Goal: Task Accomplishment & Management: Manage account settings

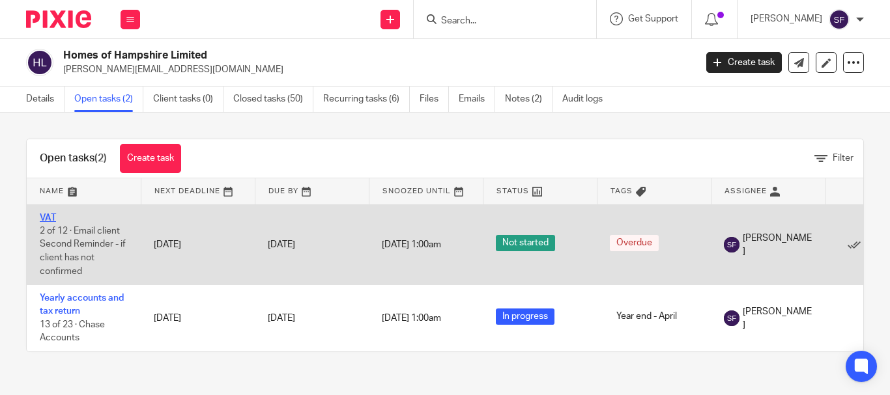
click at [46, 216] on link "VAT" at bounding box center [48, 218] width 16 height 9
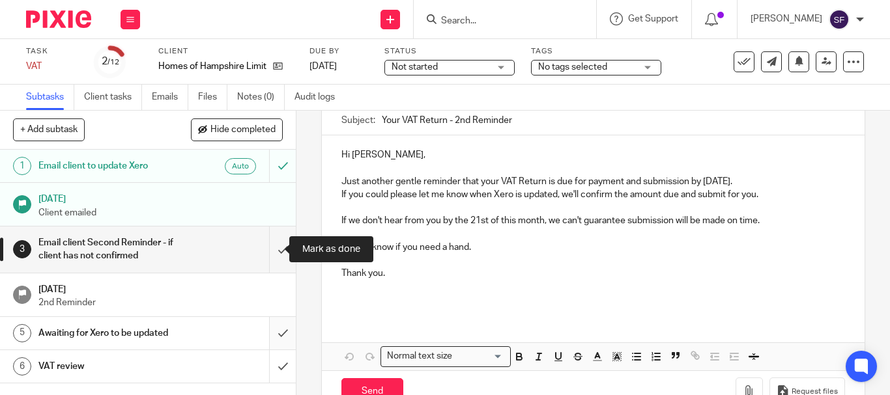
drag, startPoint x: 272, startPoint y: 252, endPoint x: 259, endPoint y: 337, distance: 86.2
click at [271, 253] on input "submit" at bounding box center [148, 250] width 296 height 46
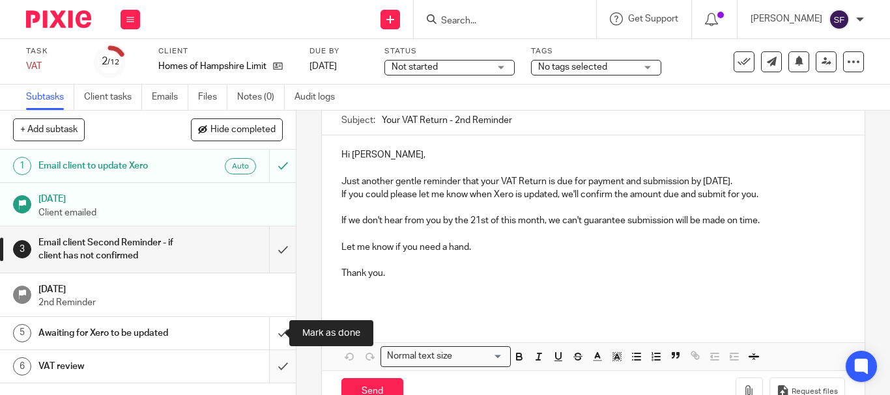
drag, startPoint x: 268, startPoint y: 330, endPoint x: 273, endPoint y: 367, distance: 37.5
click at [267, 334] on input "submit" at bounding box center [148, 333] width 296 height 33
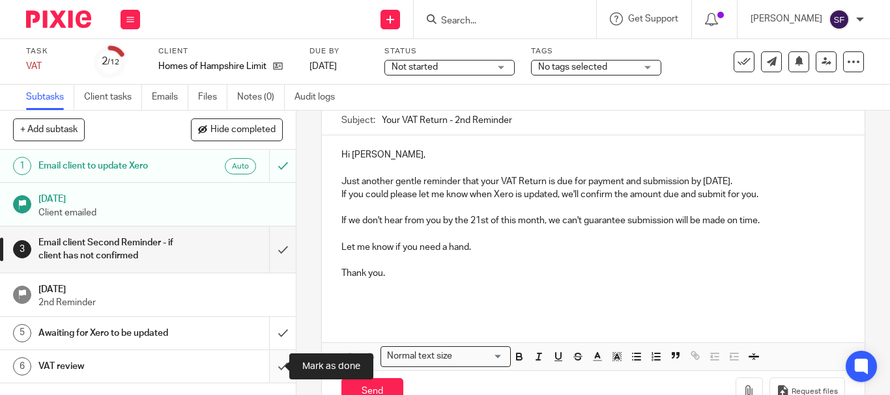
click at [273, 367] on input "submit" at bounding box center [148, 366] width 296 height 33
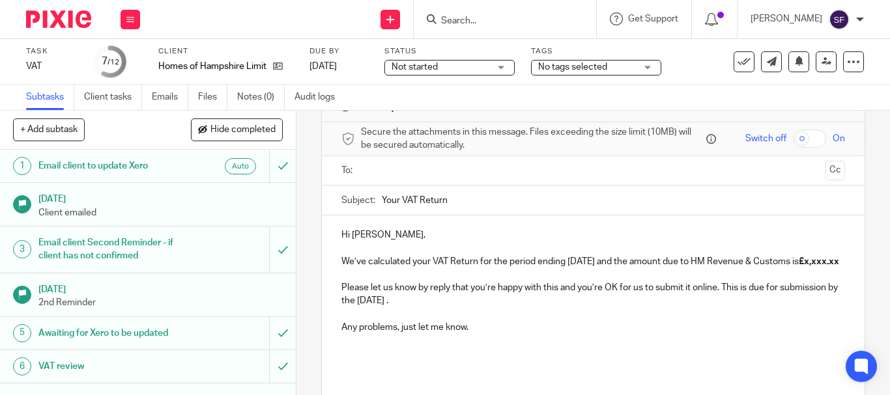
scroll to position [65, 0]
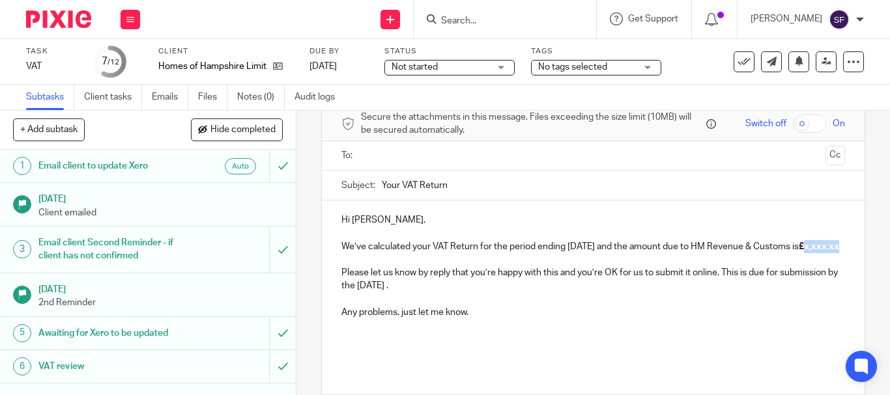
drag, startPoint x: 345, startPoint y: 262, endPoint x: 382, endPoint y: 266, distance: 37.3
click at [382, 253] on p "We’ve calculated your VAT Return for the period ending July 2025 and the amount…" at bounding box center [593, 246] width 504 height 13
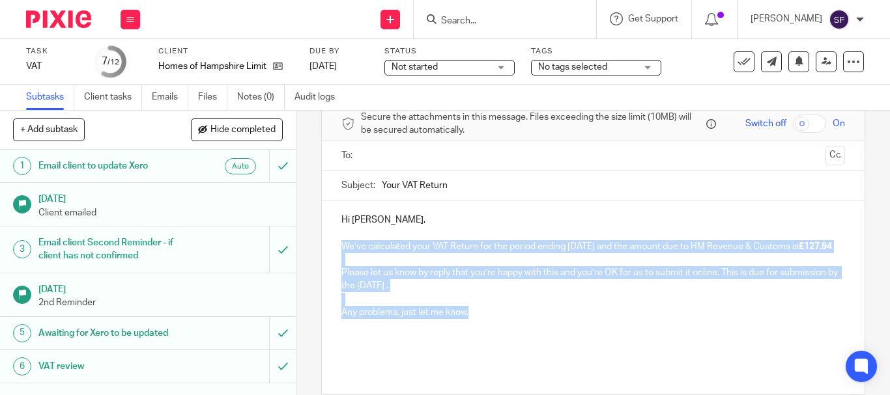
drag, startPoint x: 340, startPoint y: 246, endPoint x: 507, endPoint y: 332, distance: 187.9
click at [509, 332] on div "Hi Jane, We’ve calculated your VAT Return for the period ending July 2025 and t…" at bounding box center [593, 285] width 543 height 168
copy div "We’ve calculated your VAT Return for the period ending July 2025 and the amount…"
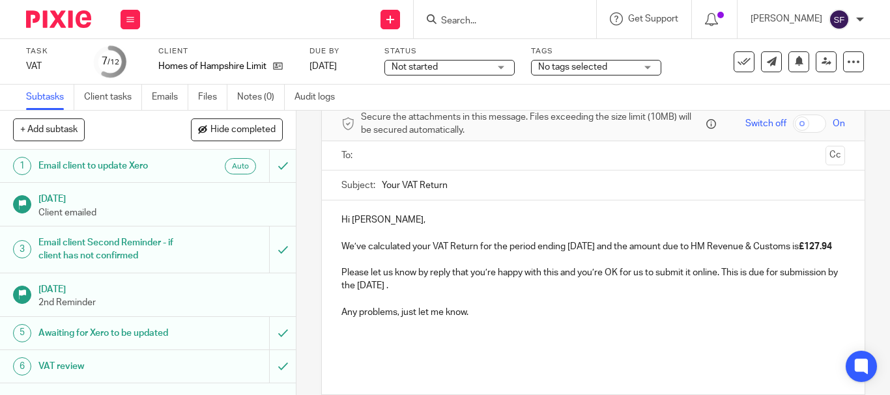
click at [554, 16] on input "Search" at bounding box center [498, 22] width 117 height 12
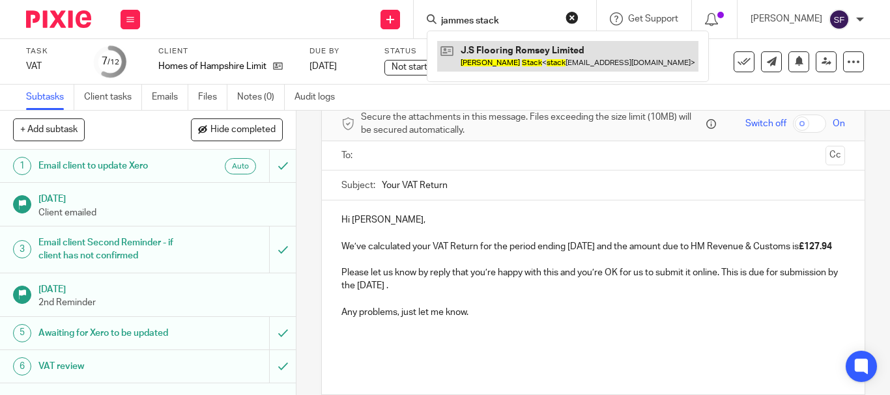
type input "jammes stack"
click at [556, 50] on link at bounding box center [567, 56] width 261 height 30
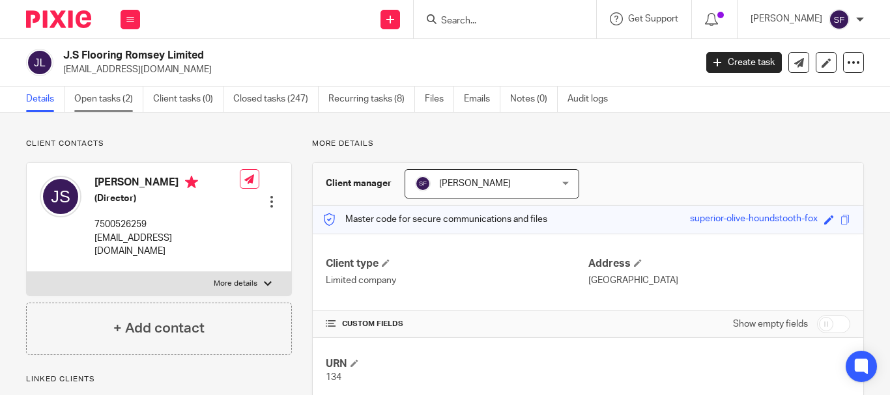
click at [106, 94] on link "Open tasks (2)" at bounding box center [108, 99] width 69 height 25
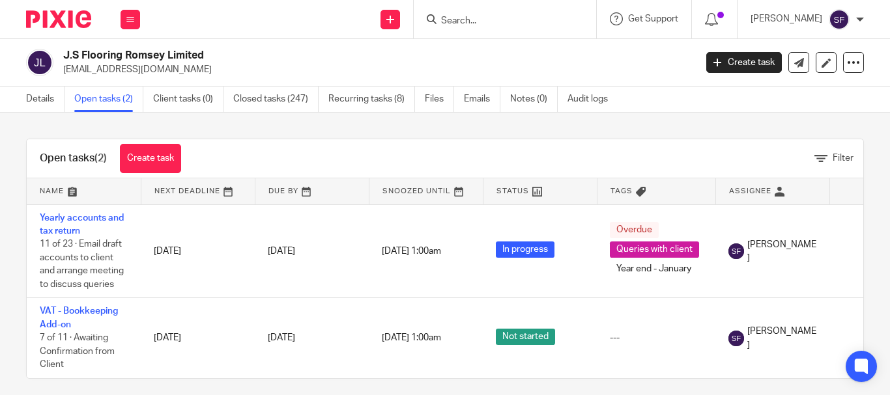
click at [140, 14] on div "Work Email Clients Team Reports Settings" at bounding box center [130, 19] width 46 height 38
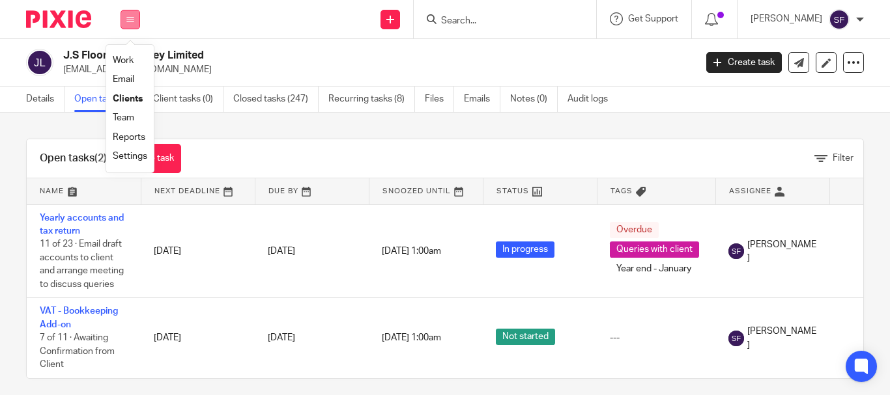
click at [130, 16] on icon at bounding box center [130, 20] width 8 height 8
click at [128, 14] on button at bounding box center [131, 20] width 20 height 20
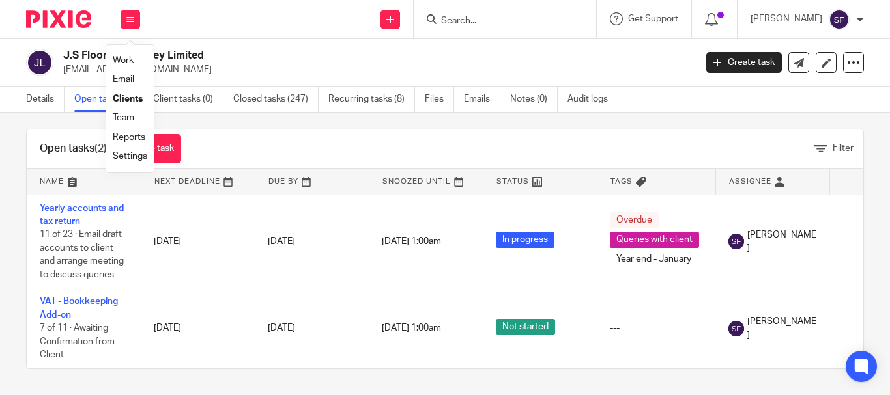
scroll to position [20, 0]
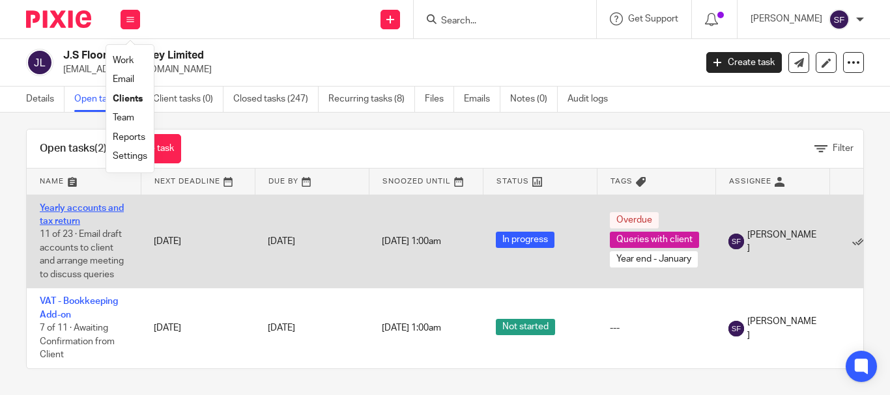
click at [57, 212] on link "Yearly accounts and tax return" at bounding box center [82, 215] width 84 height 22
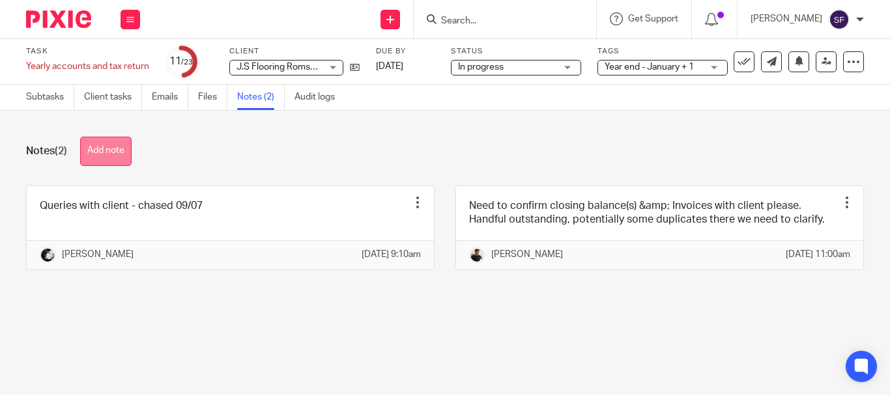
click at [115, 158] on button "Add note" at bounding box center [105, 151] width 51 height 29
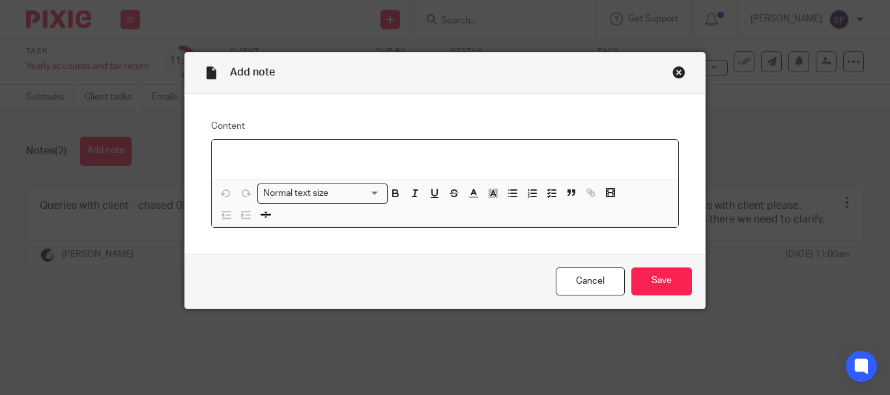
click at [228, 153] on p at bounding box center [445, 156] width 446 height 13
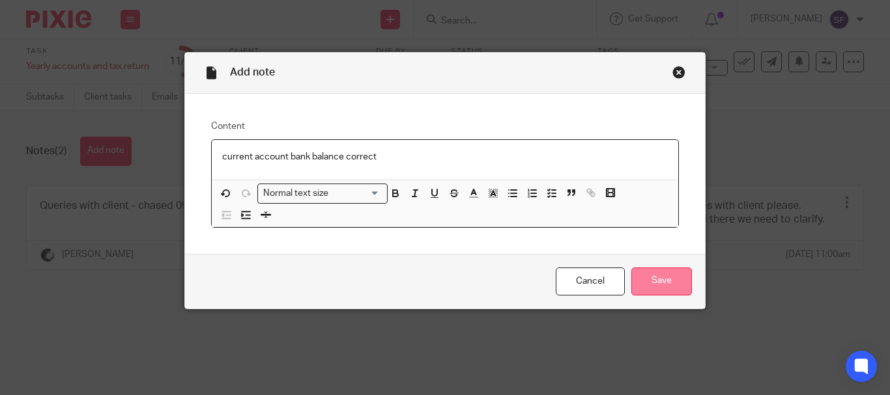
drag, startPoint x: 651, startPoint y: 271, endPoint x: 638, endPoint y: 272, distance: 12.4
click at [647, 271] on input "Save" at bounding box center [661, 282] width 61 height 28
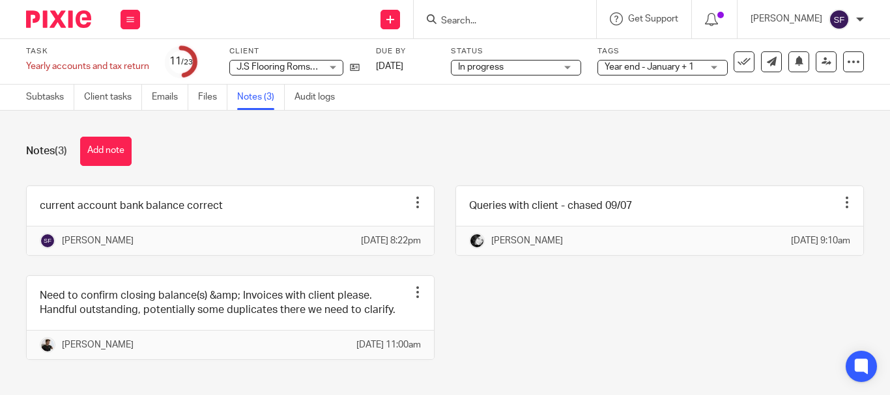
click at [40, 125] on div "Notes (3) Add note current account bank balance correct Edit note Delete note […" at bounding box center [445, 253] width 890 height 285
click at [51, 98] on link "Subtasks" at bounding box center [50, 97] width 48 height 25
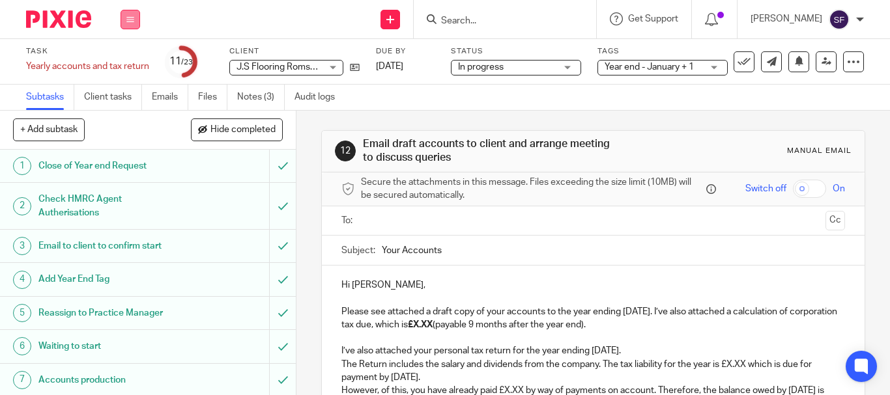
click at [130, 16] on icon at bounding box center [130, 20] width 8 height 8
click at [130, 62] on link "Work" at bounding box center [124, 60] width 23 height 9
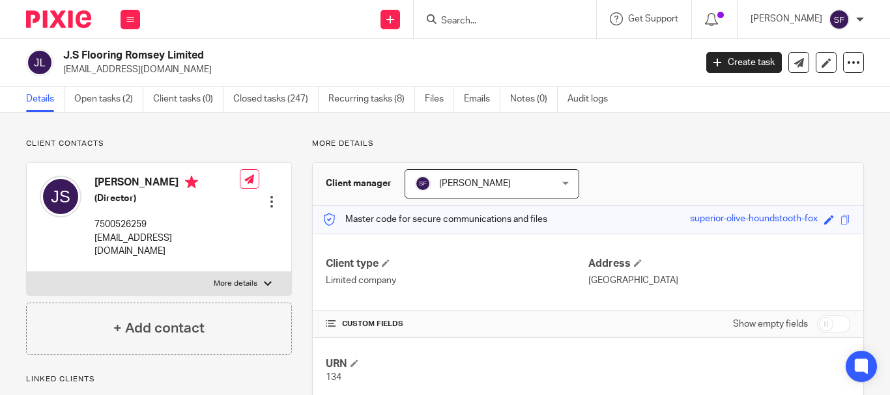
drag, startPoint x: 62, startPoint y: 55, endPoint x: 207, endPoint y: 55, distance: 145.3
click at [220, 55] on div "J.S Flooring Romsey Limited [EMAIL_ADDRESS][DOMAIN_NAME]" at bounding box center [356, 62] width 660 height 27
copy h2 "J.S Flooring Romsey Limited"
click at [114, 92] on link "Open tasks (2)" at bounding box center [108, 99] width 69 height 25
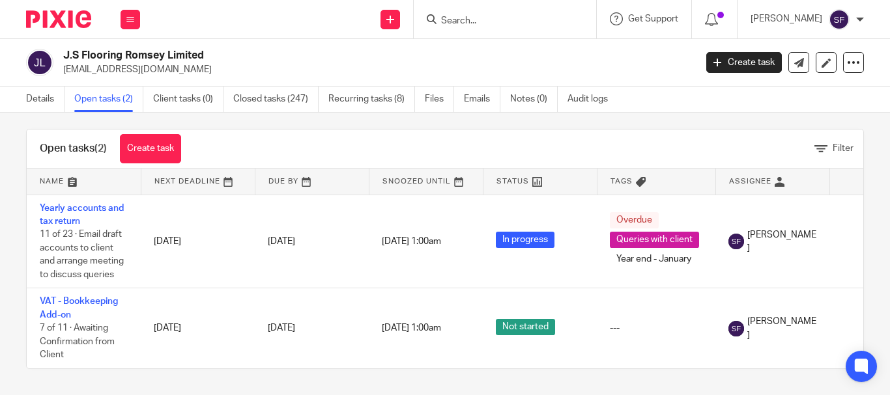
scroll to position [20, 0]
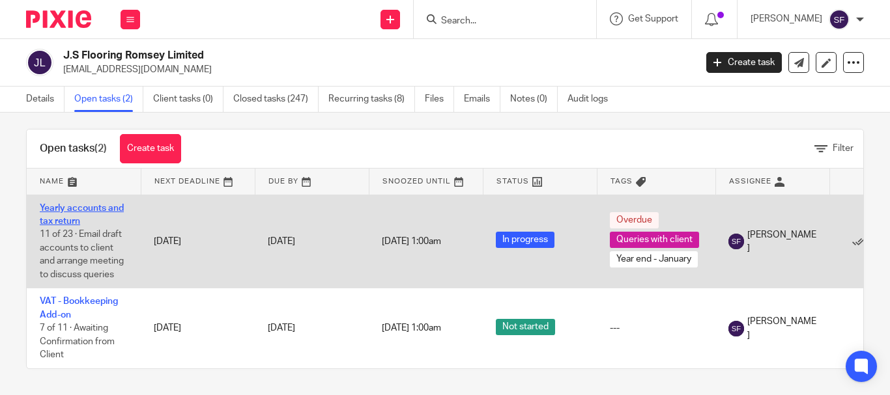
click at [76, 204] on link "Yearly accounts and tax return" at bounding box center [82, 215] width 84 height 22
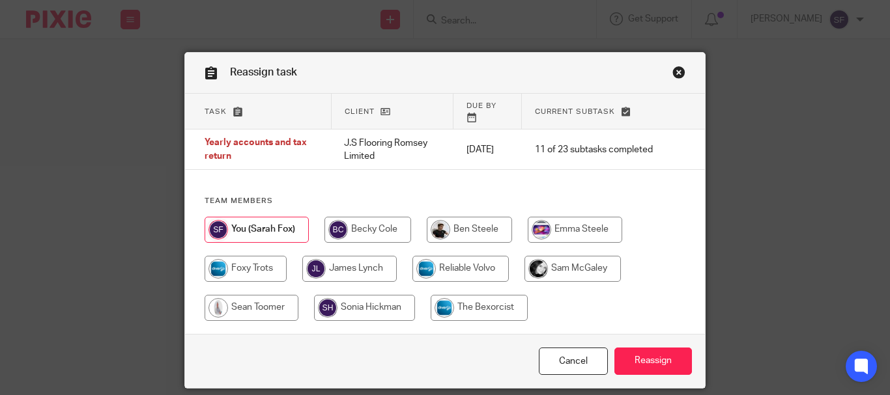
click at [363, 295] on input "radio" at bounding box center [364, 308] width 101 height 26
radio input "true"
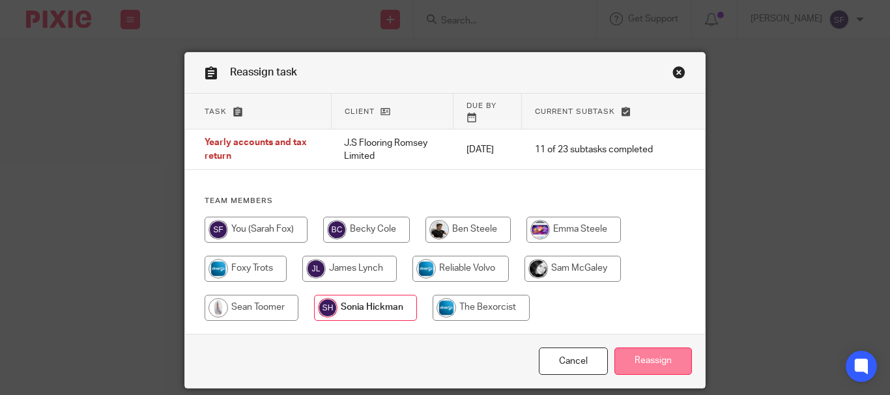
click at [677, 357] on input "Reassign" at bounding box center [653, 362] width 78 height 28
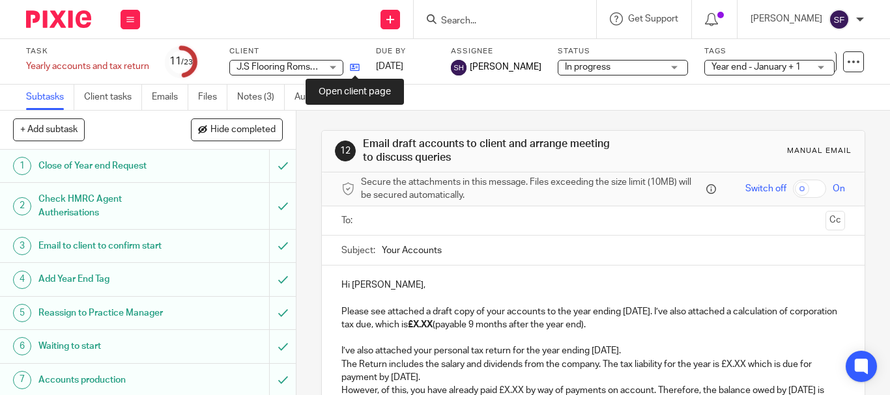
click at [356, 70] on icon at bounding box center [355, 68] width 10 height 10
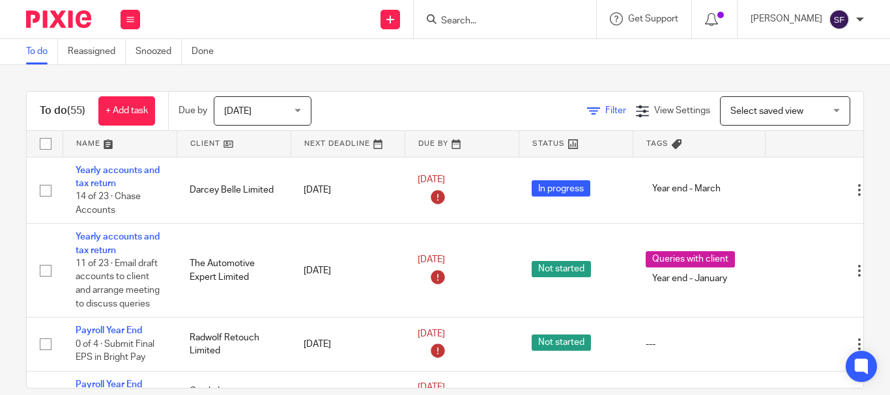
click at [587, 111] on link "Filter" at bounding box center [606, 110] width 39 height 9
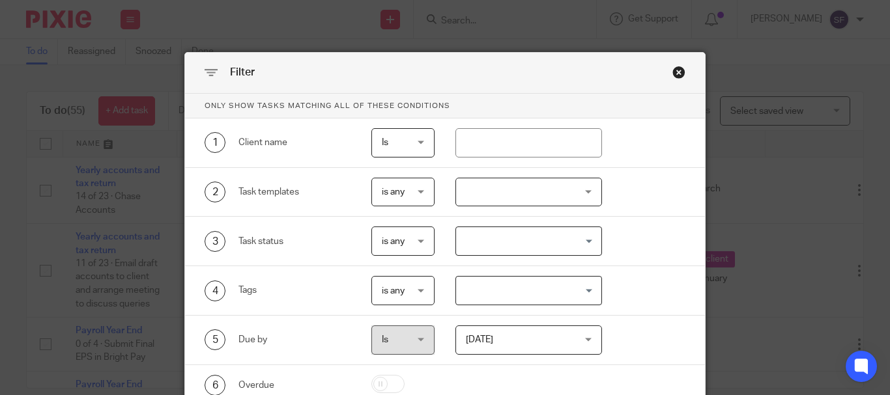
click at [510, 195] on div at bounding box center [528, 192] width 147 height 29
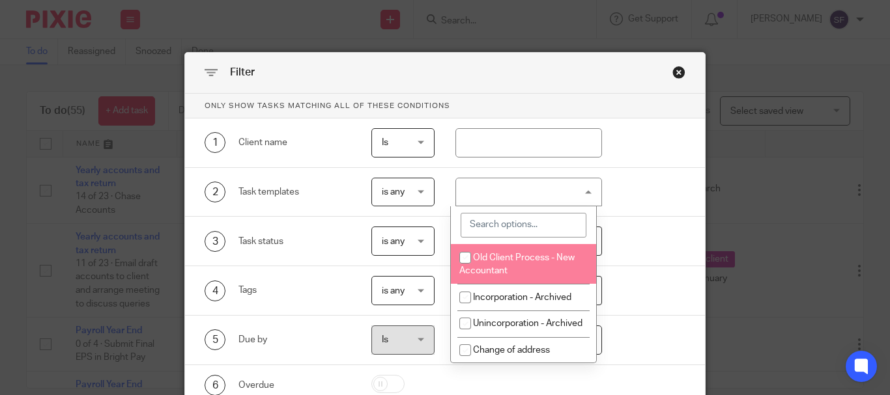
drag, startPoint x: 526, startPoint y: 230, endPoint x: 516, endPoint y: 225, distance: 11.4
click at [526, 228] on input "search" at bounding box center [524, 225] width 126 height 25
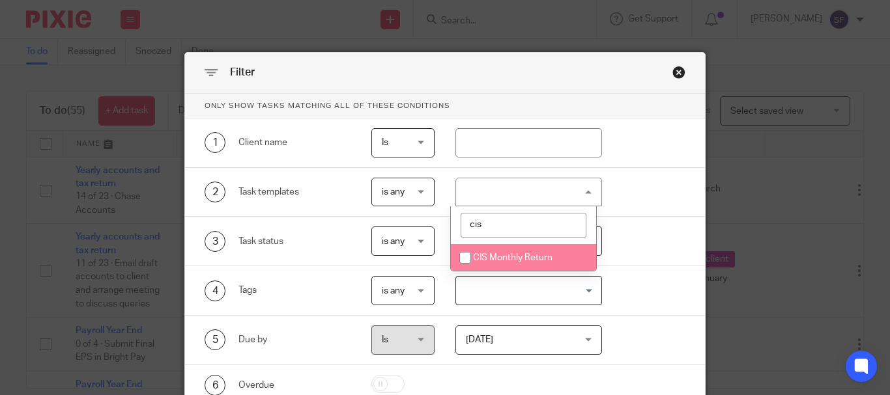
type input "cis"
click at [523, 259] on span "CIS Monthly Return" at bounding box center [512, 257] width 79 height 9
checkbox input "true"
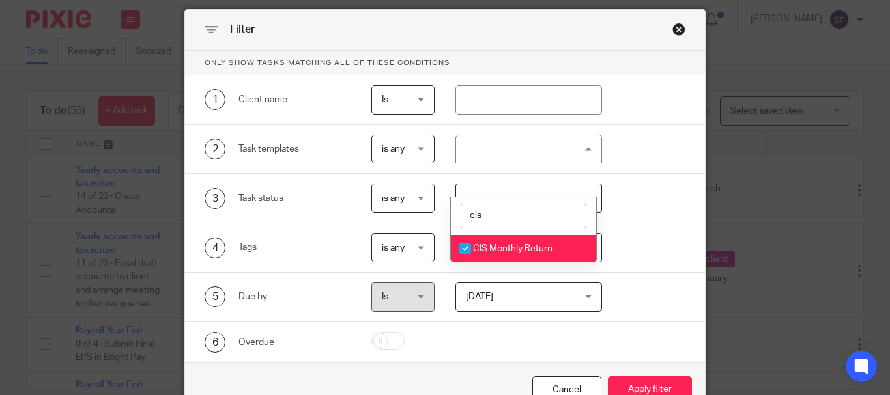
scroll to position [117, 0]
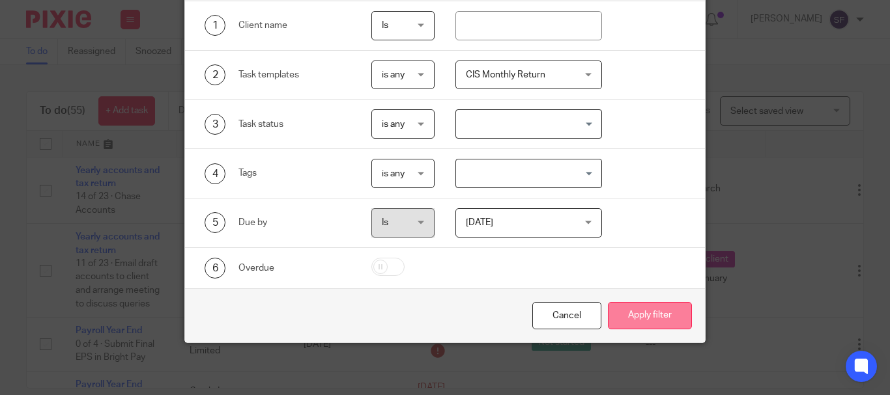
click at [646, 313] on button "Apply filter" at bounding box center [650, 316] width 84 height 28
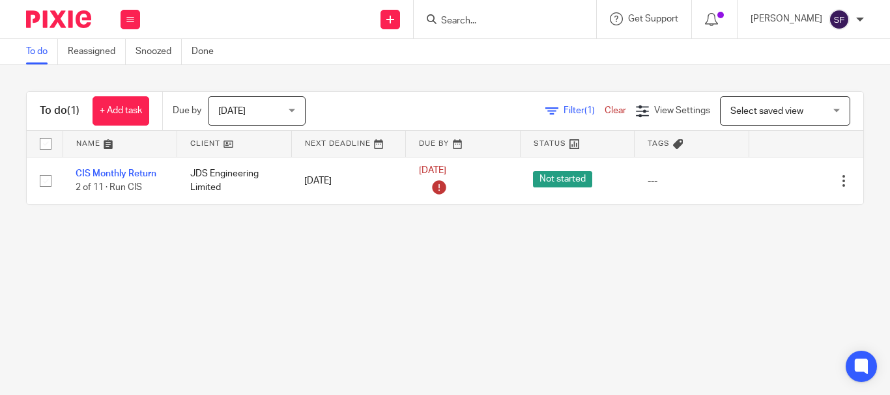
click at [637, 294] on main "To do Reassigned Snoozed Done To do (1) + Add task Due by [DATE] [DATE] [DATE] …" at bounding box center [445, 197] width 890 height 395
